Goal: Information Seeking & Learning: Find specific fact

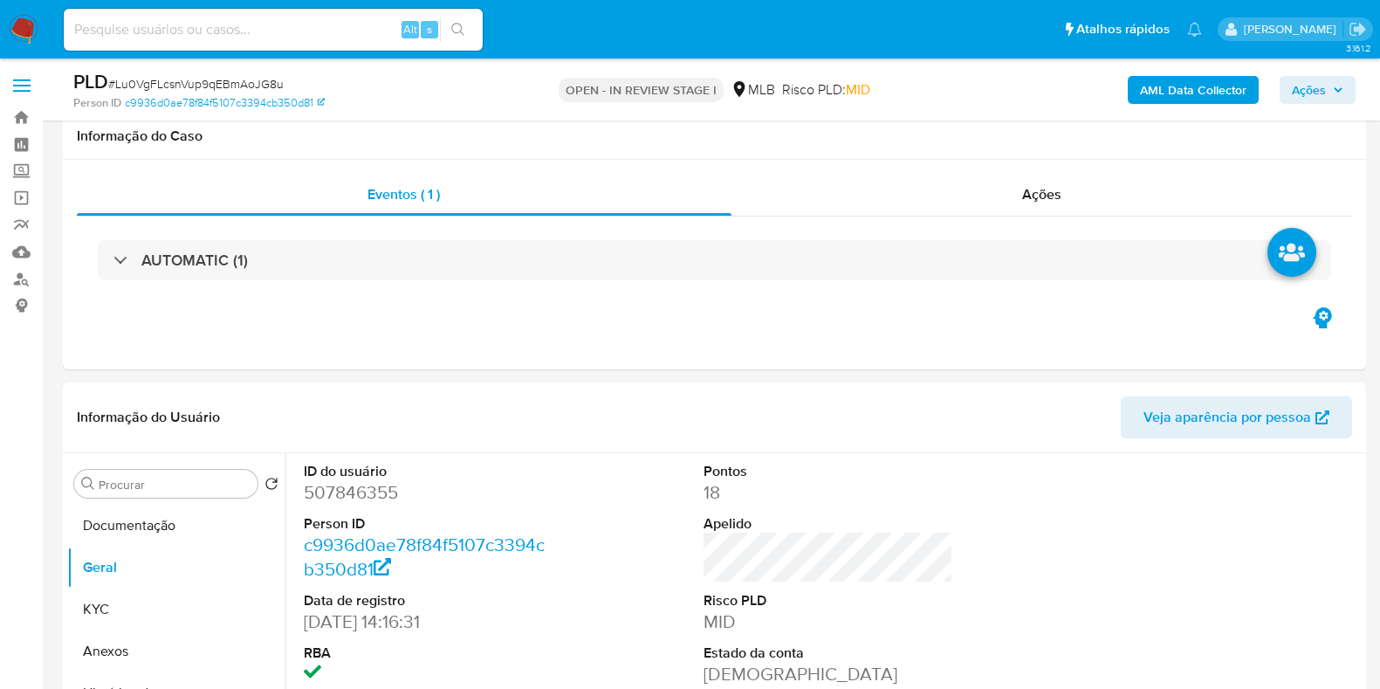
scroll to position [217, 0]
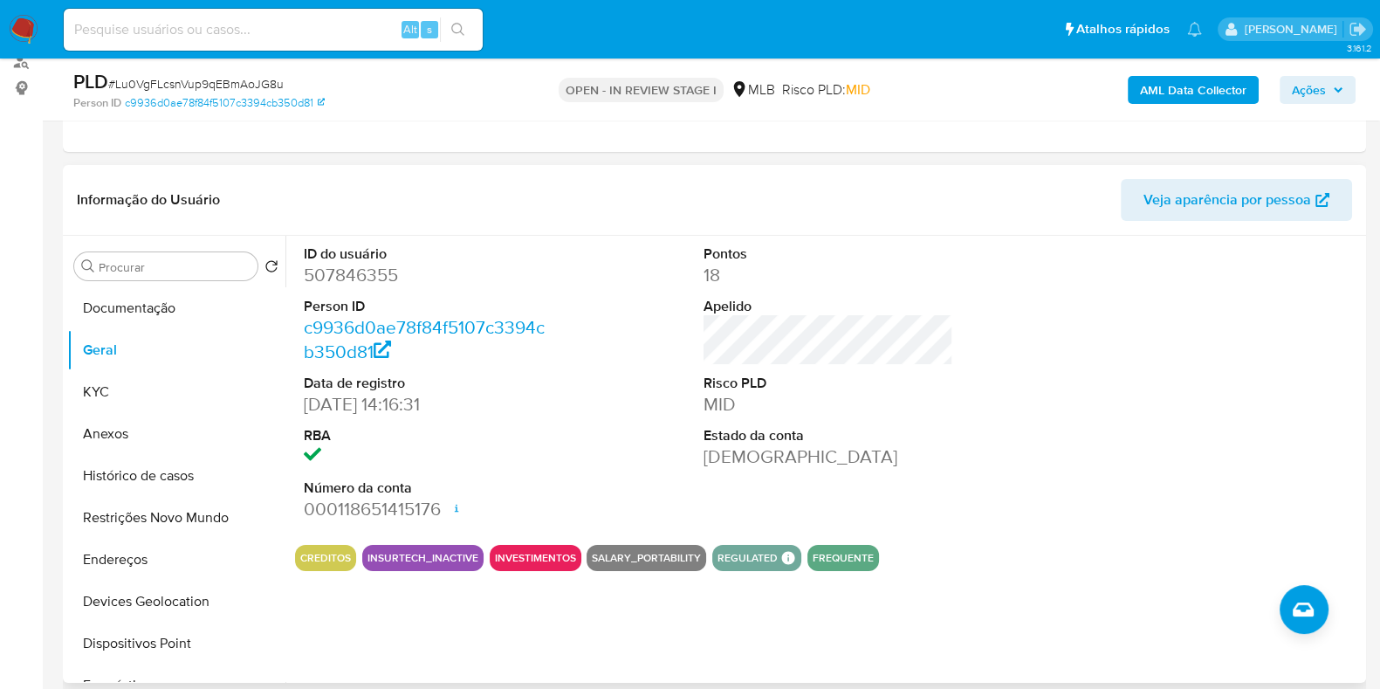
click at [353, 281] on dd "507846355" at bounding box center [429, 275] width 250 height 24
click at [354, 281] on dd "507846355" at bounding box center [429, 275] width 250 height 24
copy dd "507846355"
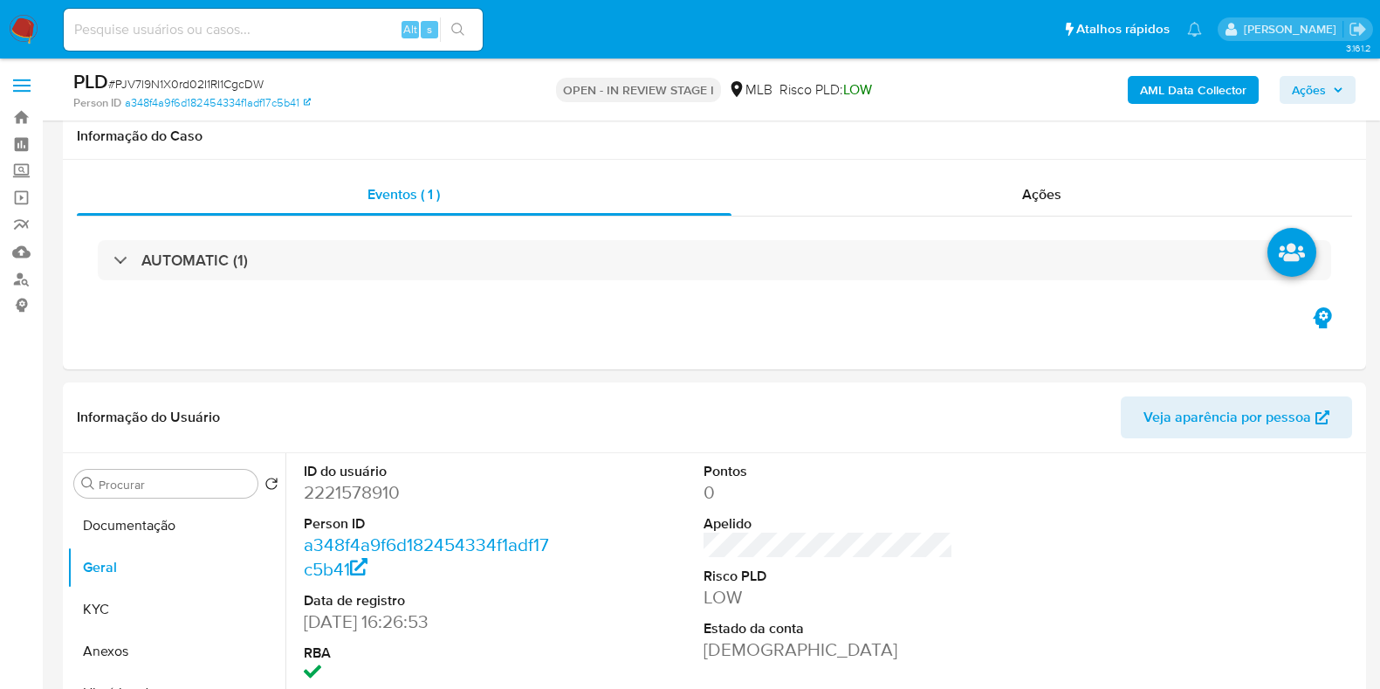
scroll to position [217, 0]
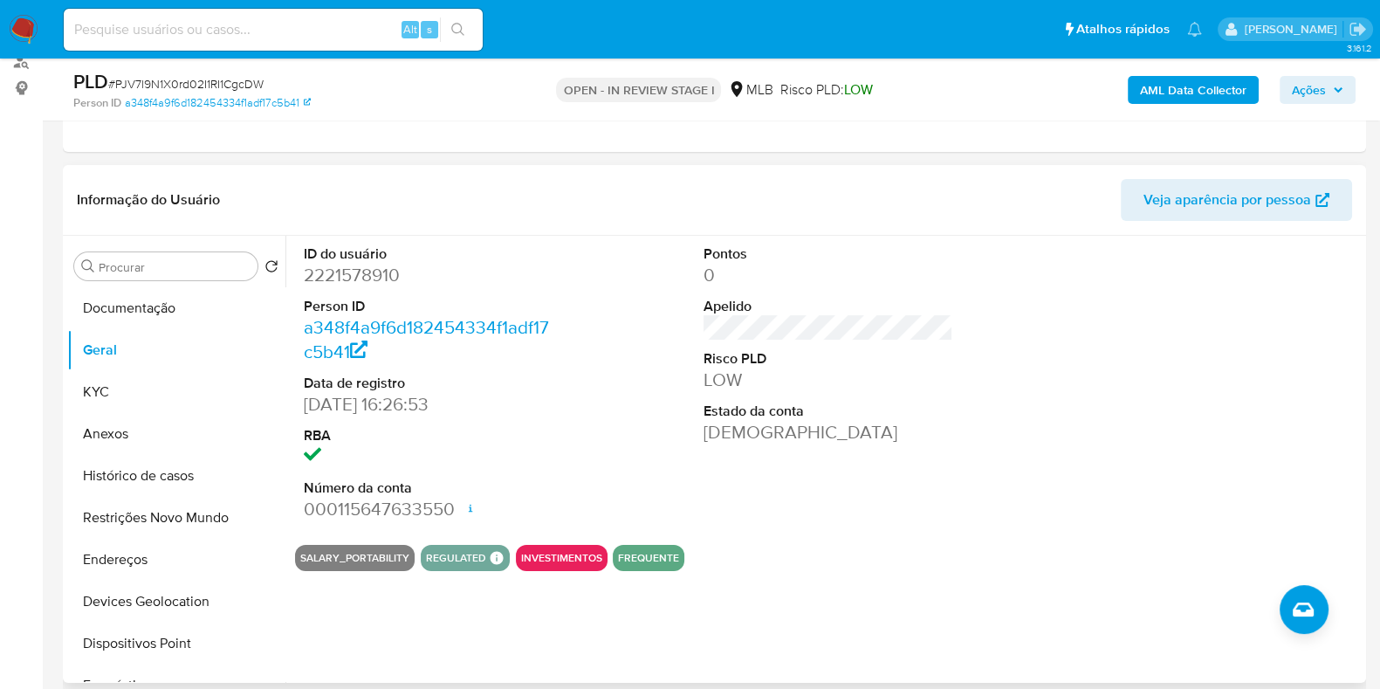
click at [355, 274] on dd "2221578910" at bounding box center [429, 275] width 250 height 24
click at [355, 275] on dd "2221578910" at bounding box center [429, 275] width 250 height 24
copy dd "2221578910"
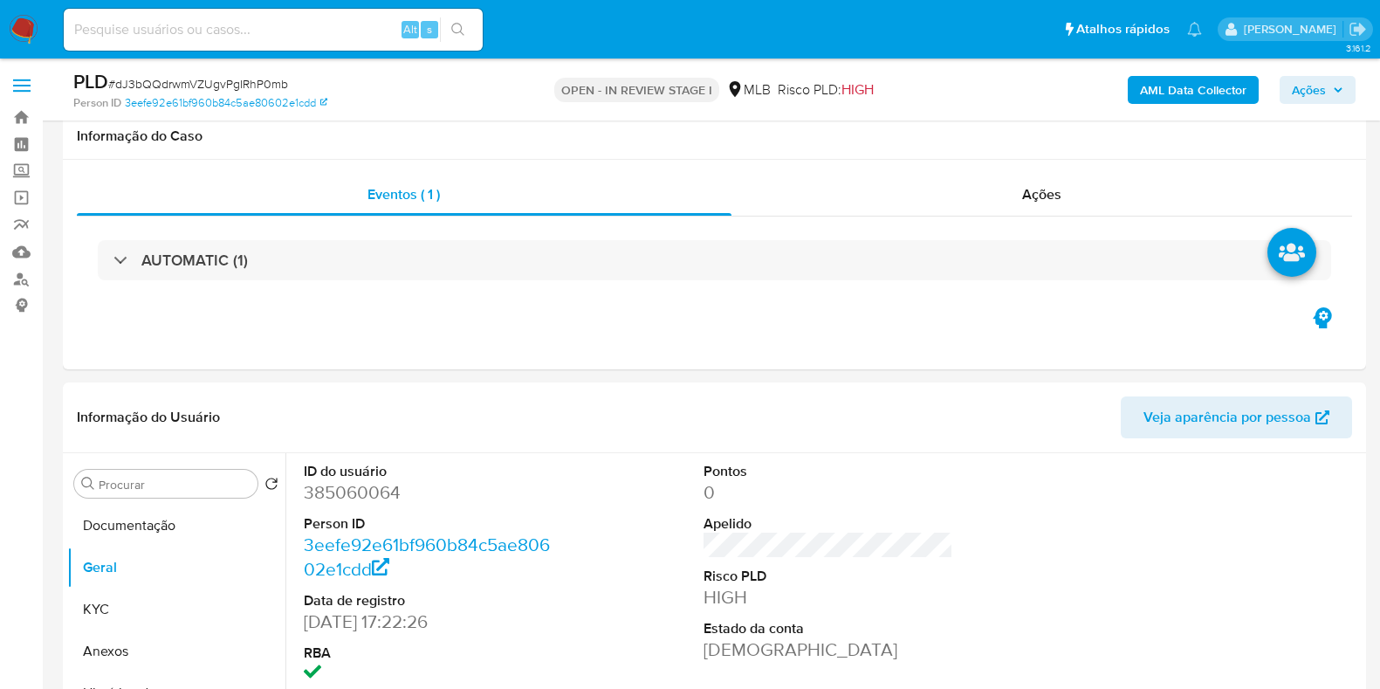
scroll to position [217, 0]
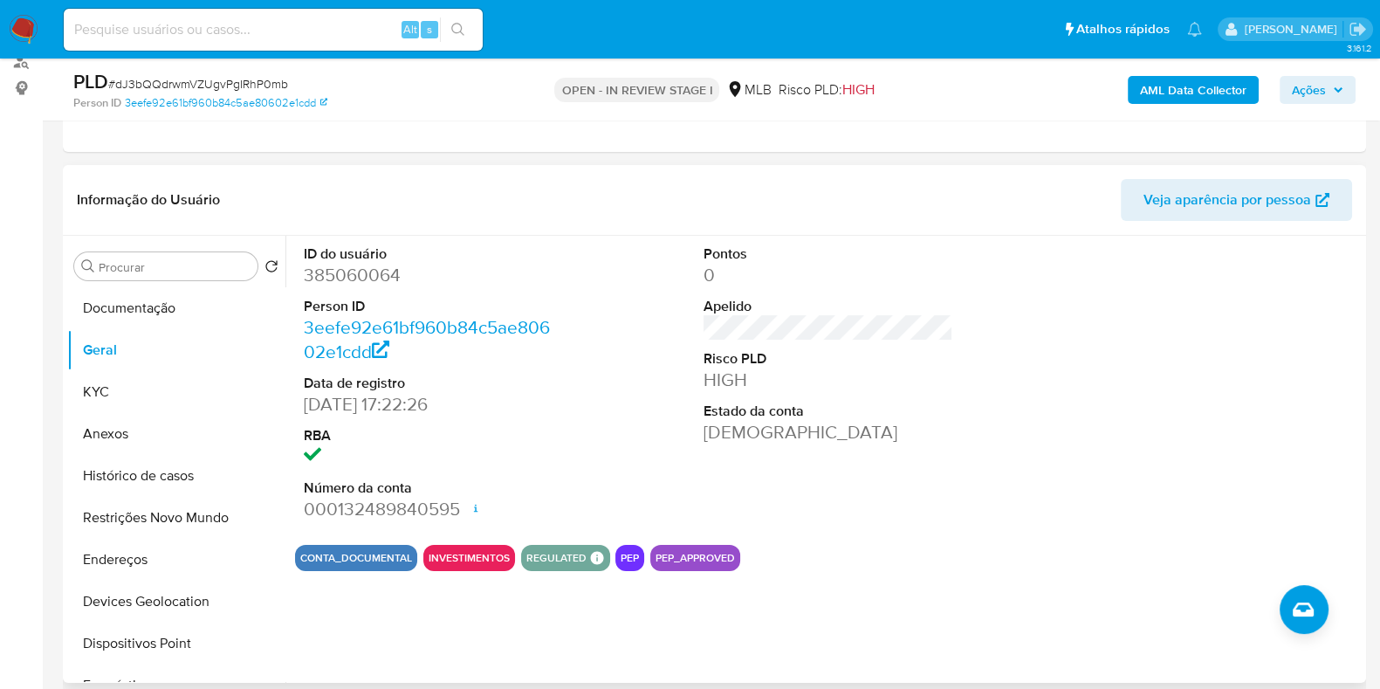
click at [371, 281] on dd "385060064" at bounding box center [429, 275] width 250 height 24
click at [372, 281] on dd "385060064" at bounding box center [429, 275] width 250 height 24
copy dd "385060064"
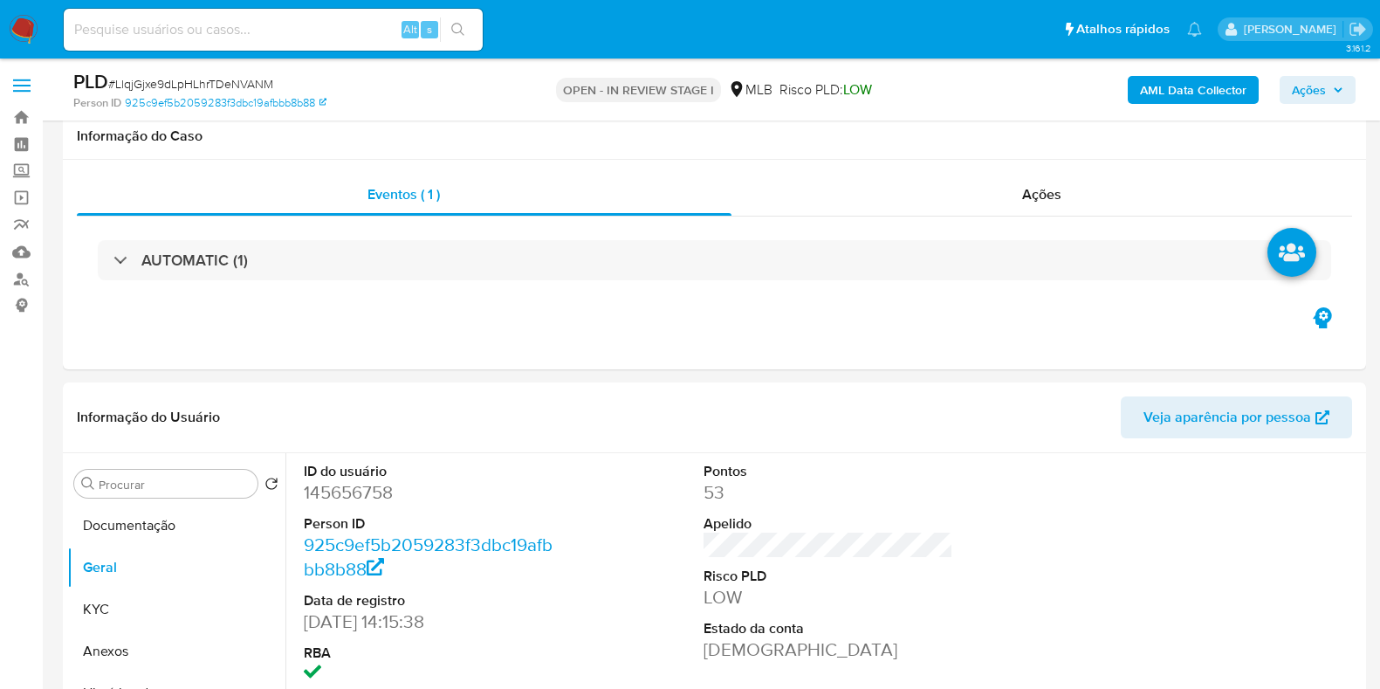
scroll to position [217, 0]
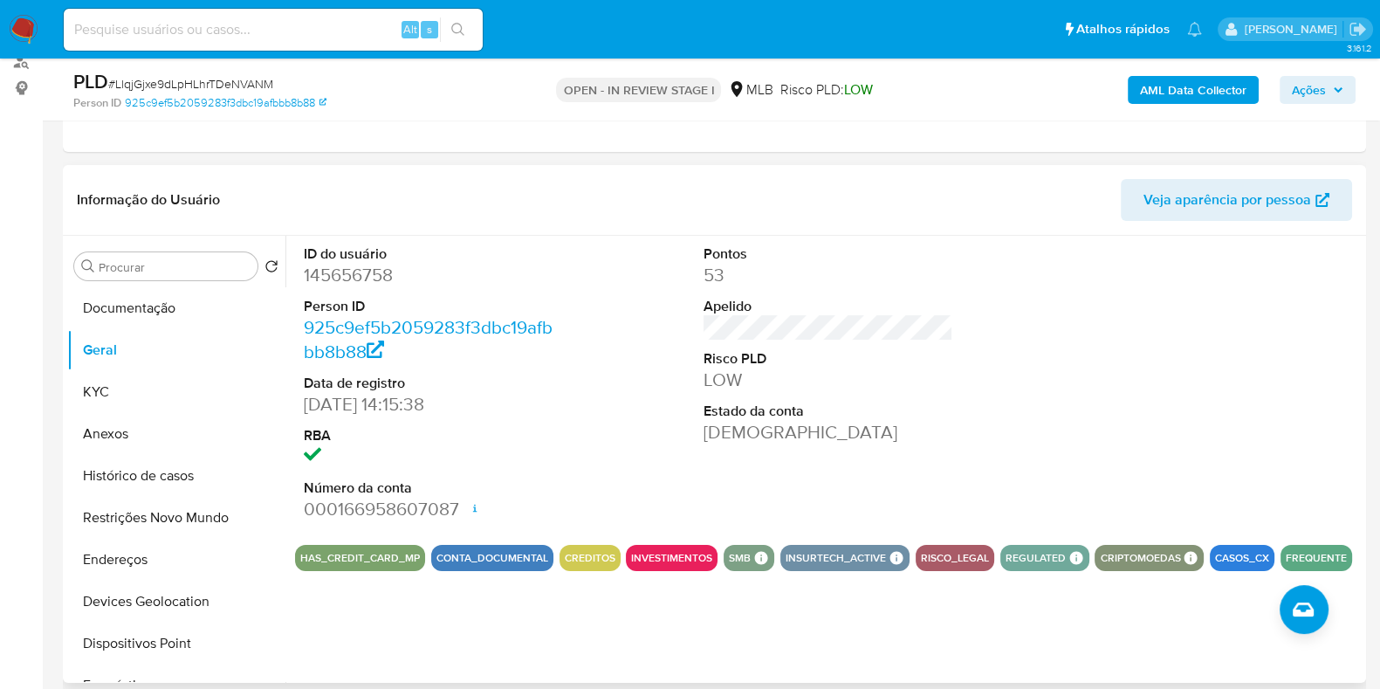
click at [354, 283] on dd "145656758" at bounding box center [429, 275] width 250 height 24
click at [355, 282] on dd "145656758" at bounding box center [429, 275] width 250 height 24
copy dd "145656758"
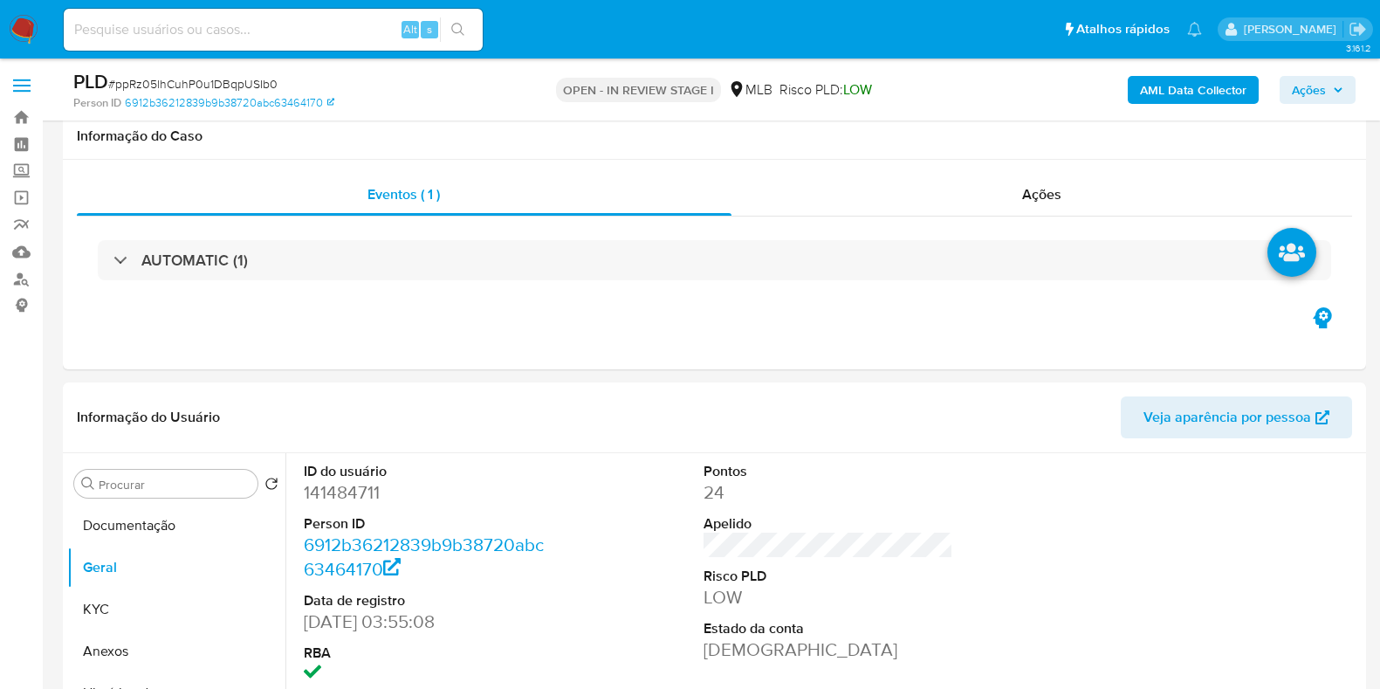
scroll to position [217, 0]
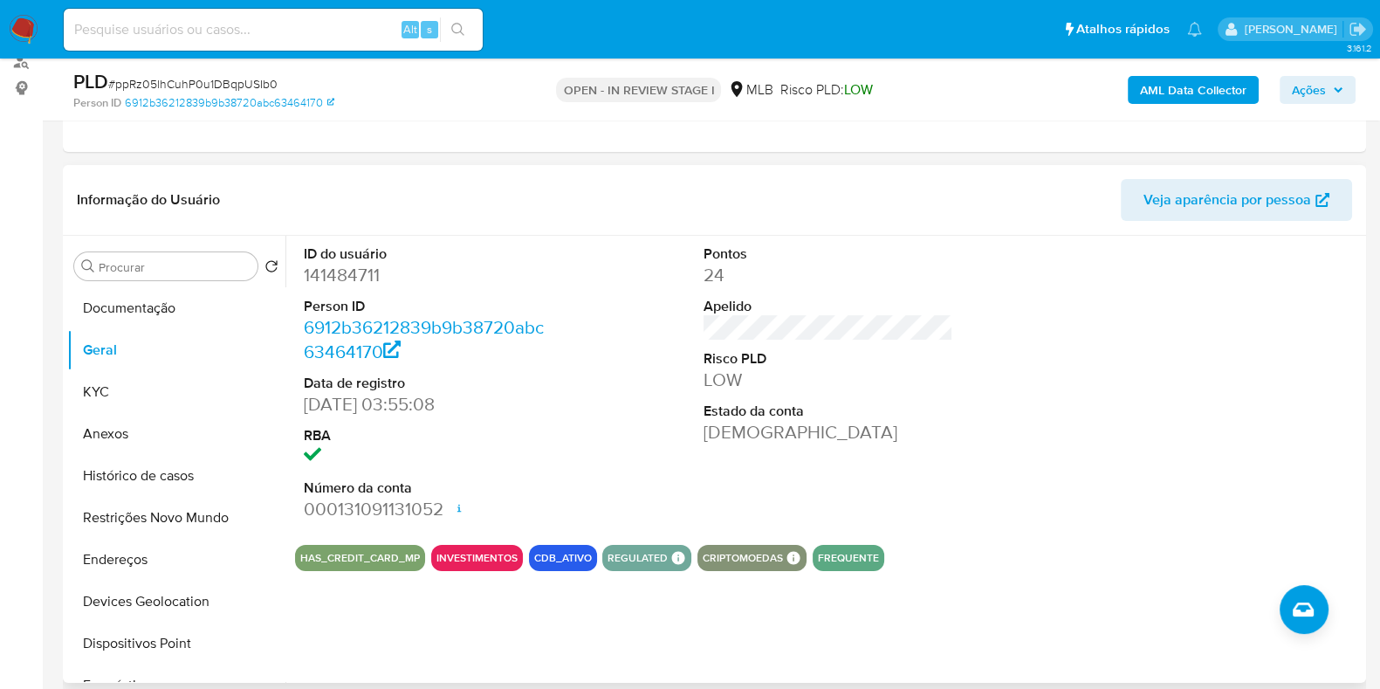
click at [349, 264] on dd "141484711" at bounding box center [429, 275] width 250 height 24
copy dd "141484711"
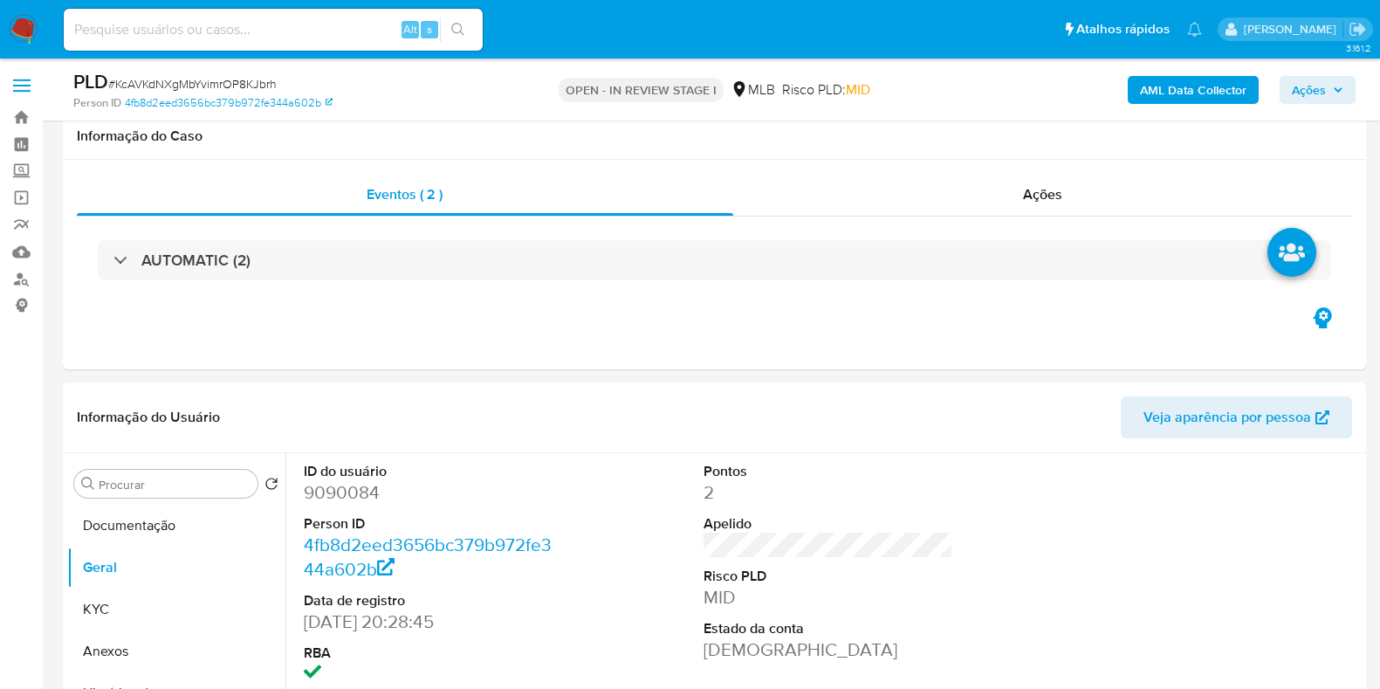
scroll to position [217, 0]
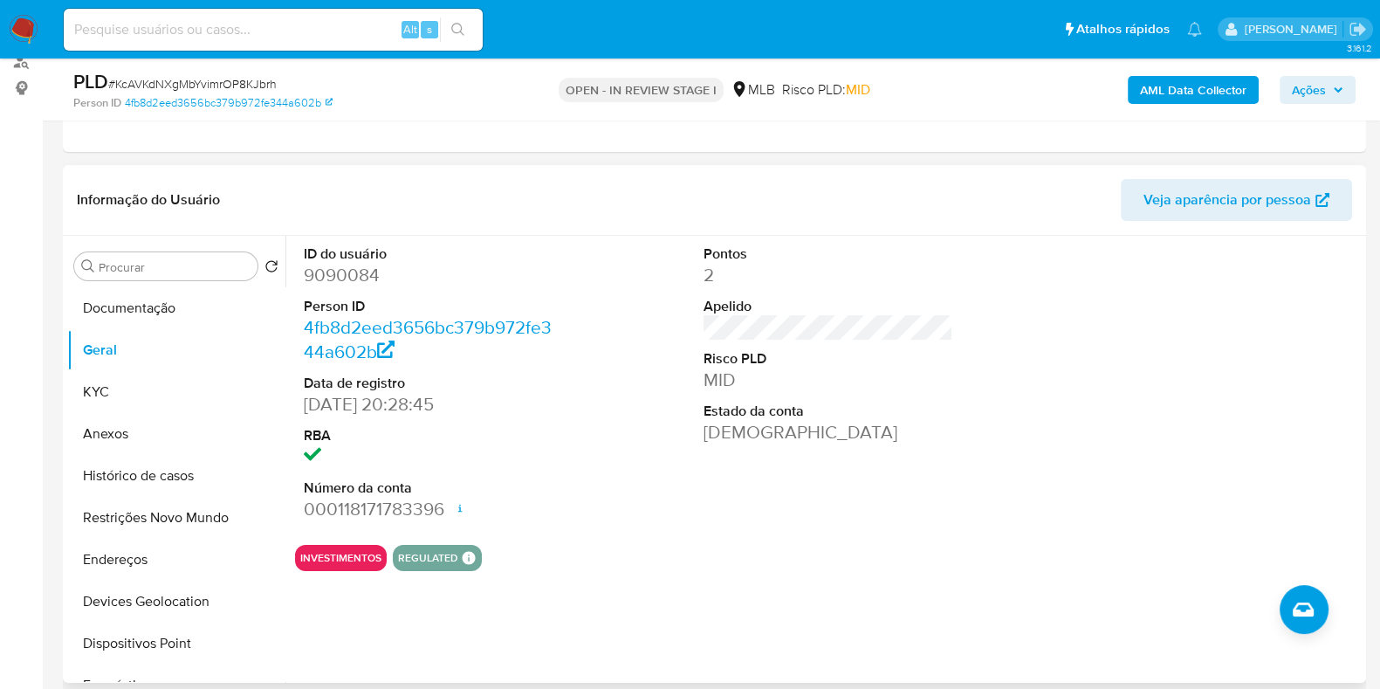
click at [293, 277] on div "ID do usuário 9090084 Person ID 4fb8d2eed3656bc379b972fe344a602b Data de regist…" at bounding box center [823, 459] width 1076 height 447
click at [332, 272] on dd "9090084" at bounding box center [429, 275] width 250 height 24
copy dd "9090084"
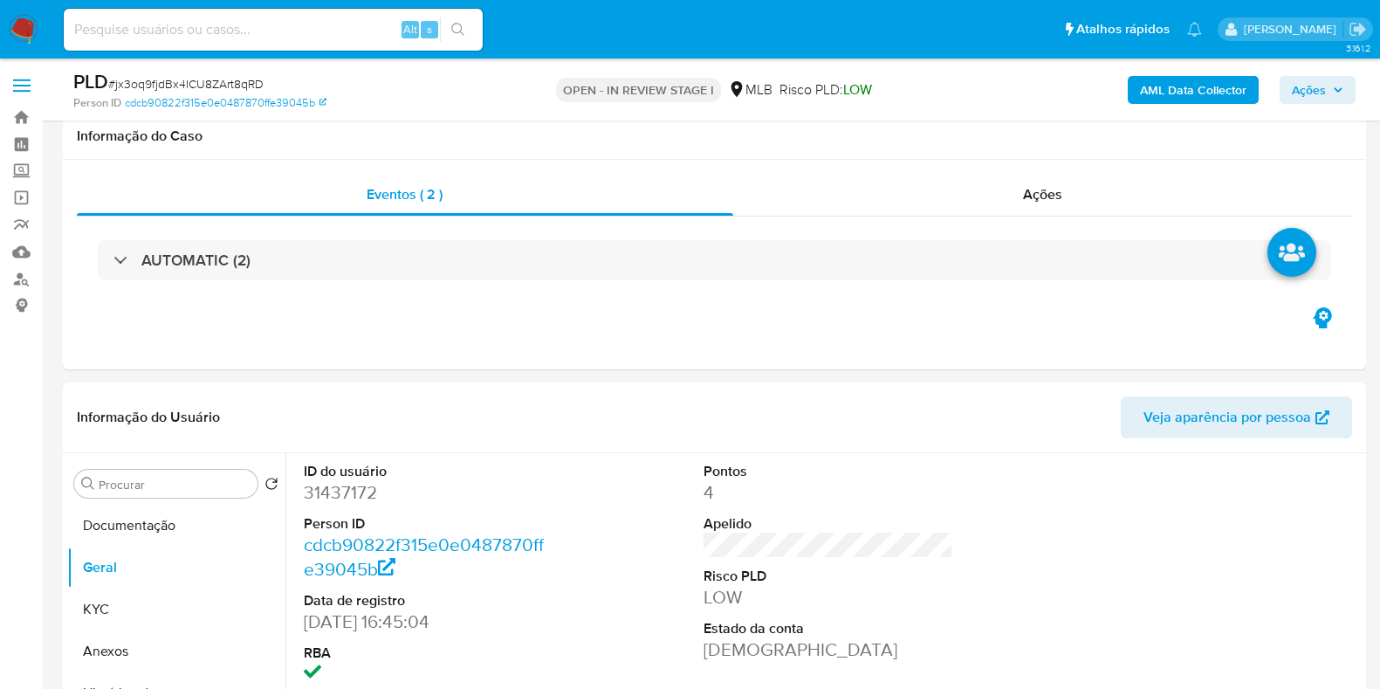
scroll to position [217, 0]
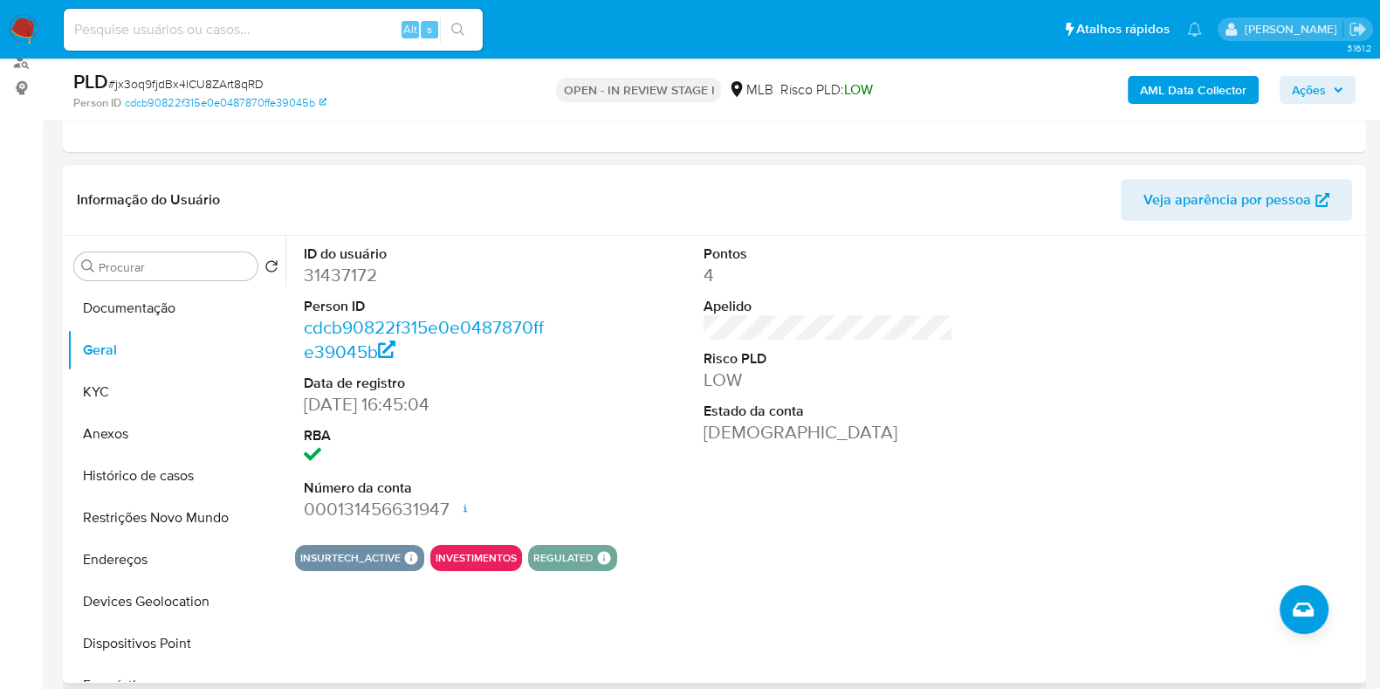
click at [338, 270] on dd "31437172" at bounding box center [429, 275] width 250 height 24
copy dd "31437172"
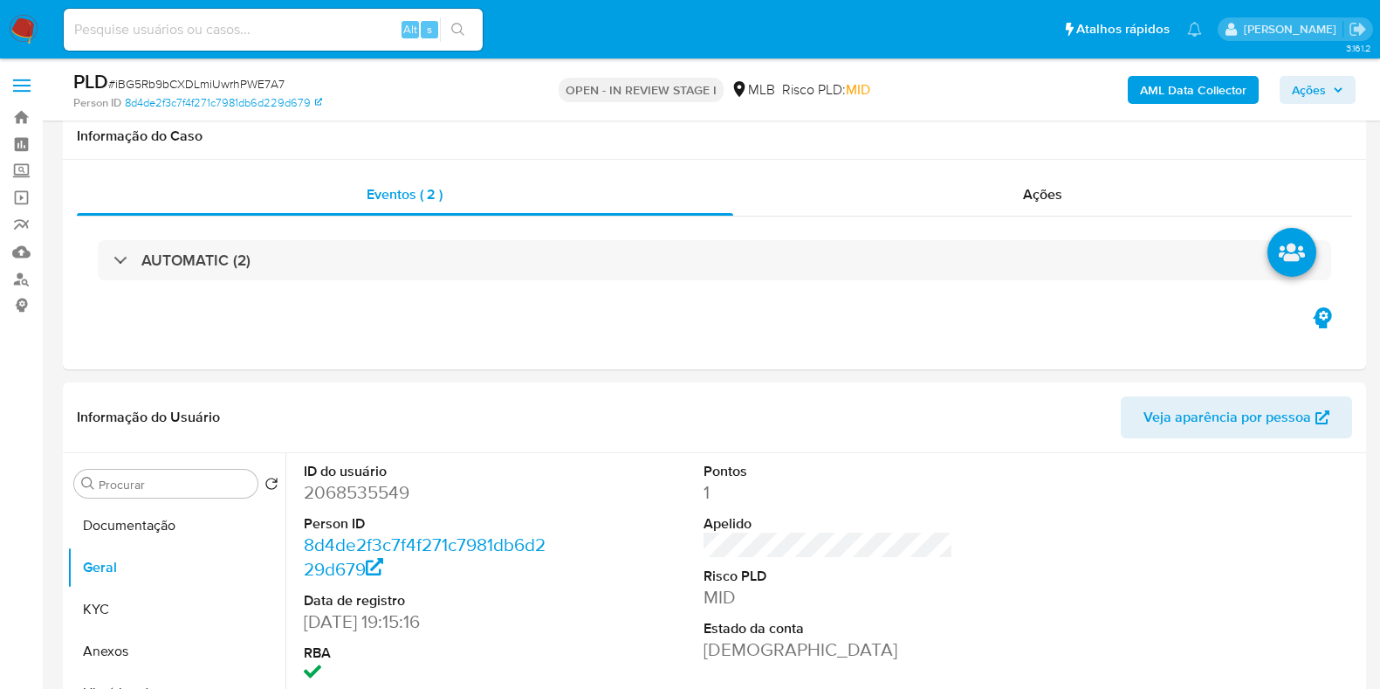
scroll to position [264, 0]
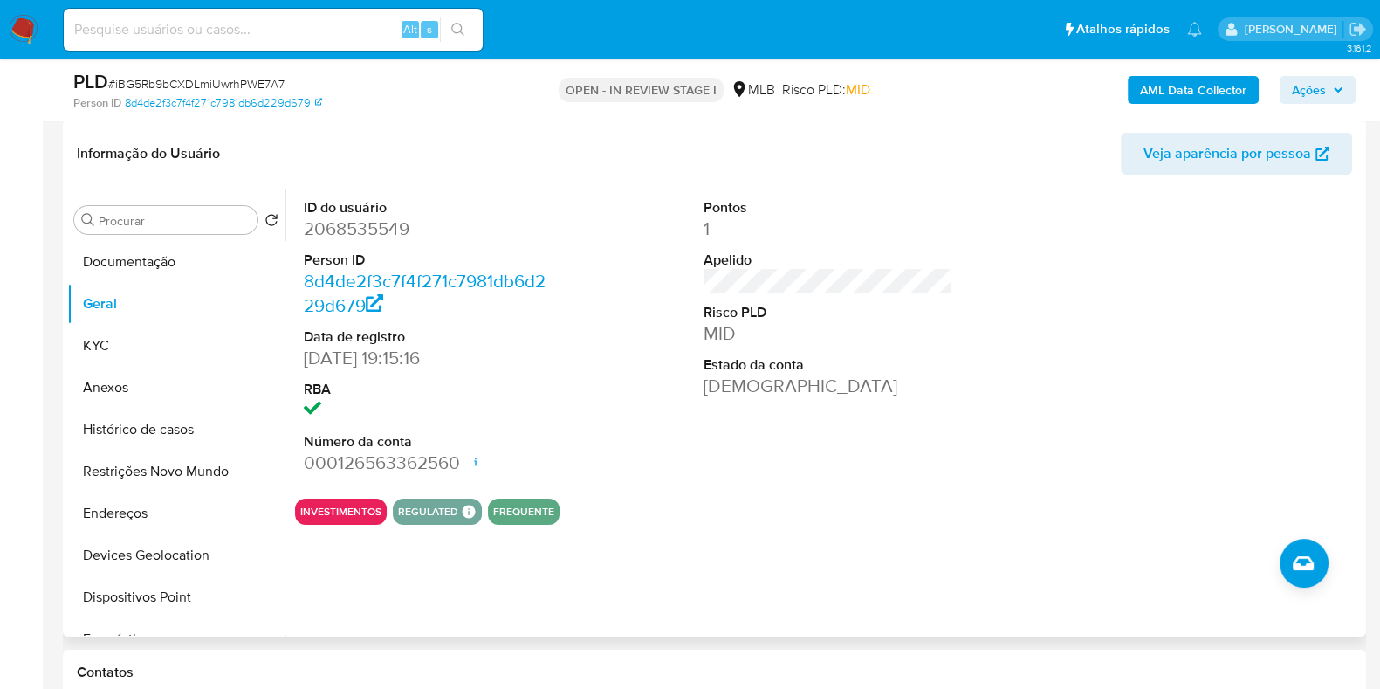
click at [341, 229] on dd "2068535549" at bounding box center [429, 228] width 250 height 24
copy dd "2068535549"
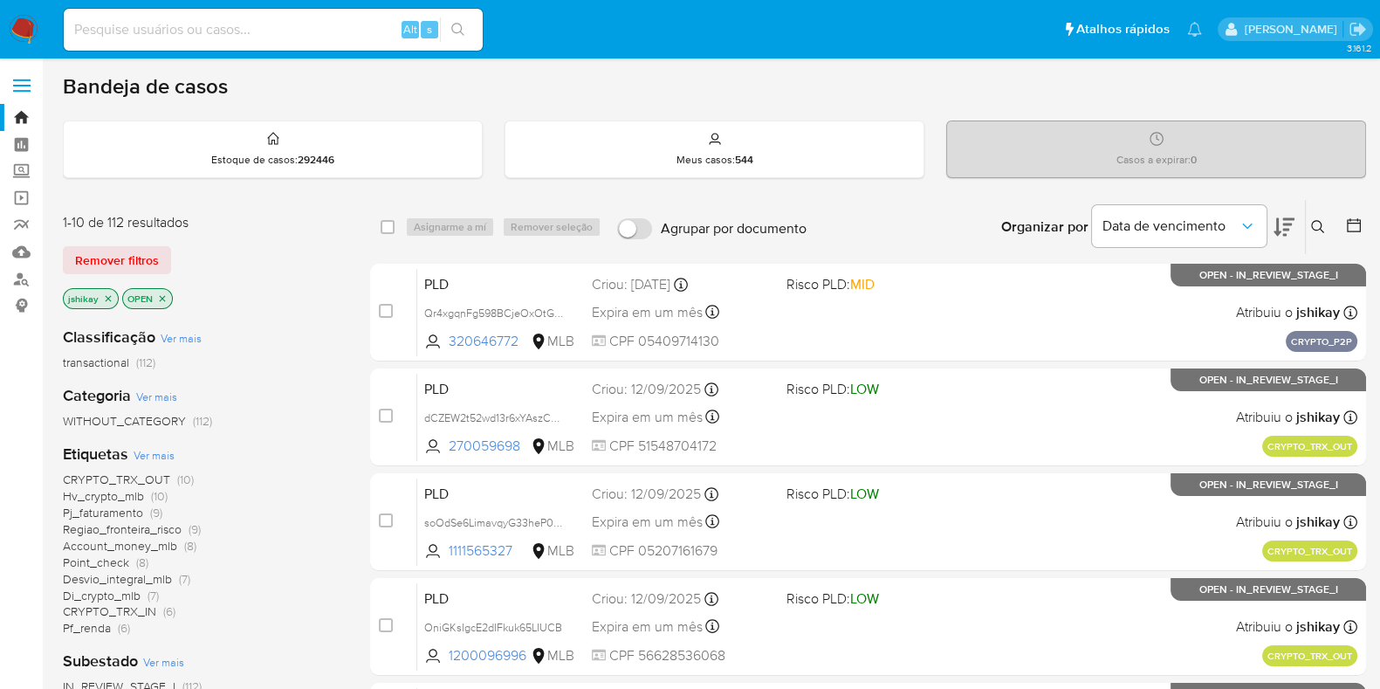
click at [148, 457] on span "Ver mais" at bounding box center [154, 455] width 41 height 16
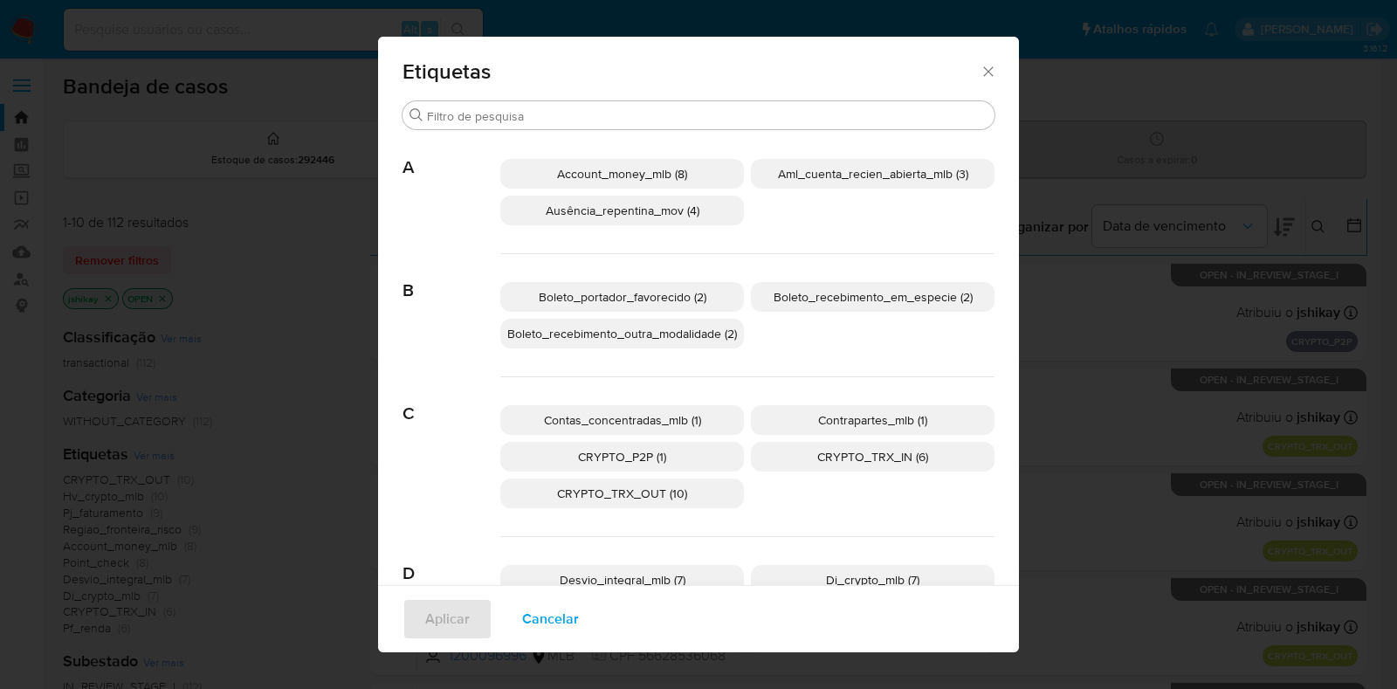
click at [1107, 451] on div "Etiquetas Buscar A Account_money_mlb (8) Aml_cuenta_recien_abierta_mlb (3) Ausê…" at bounding box center [698, 344] width 1397 height 689
